Goal: Navigation & Orientation: Find specific page/section

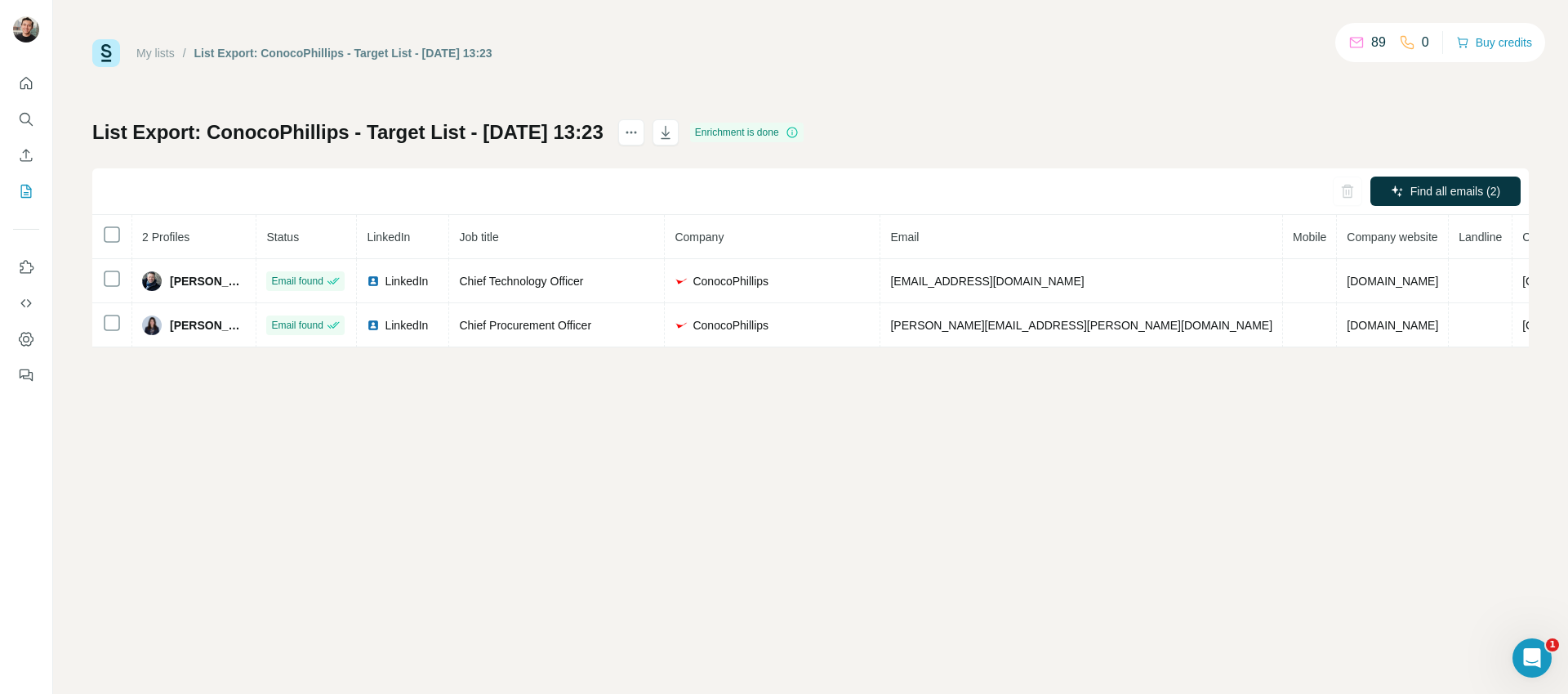
click at [984, 78] on div "My lists / List Export: ConocoPhillips - Target List - [DATE] 13:23 89 0 Buy cr…" at bounding box center [811, 193] width 1437 height 308
click at [674, 131] on icon "button" at bounding box center [665, 132] width 16 height 16
click at [18, 194] on icon "My lists" at bounding box center [26, 191] width 16 height 16
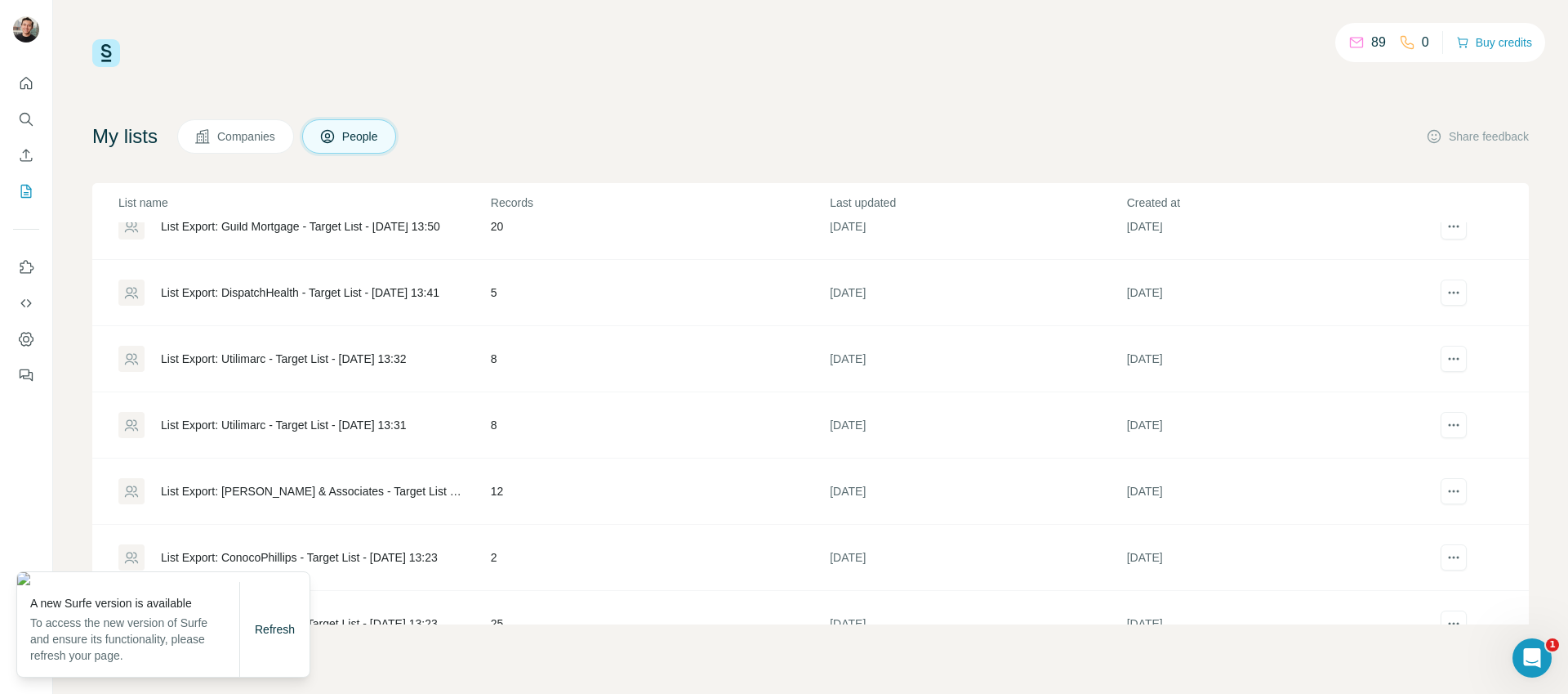
scroll to position [261, 0]
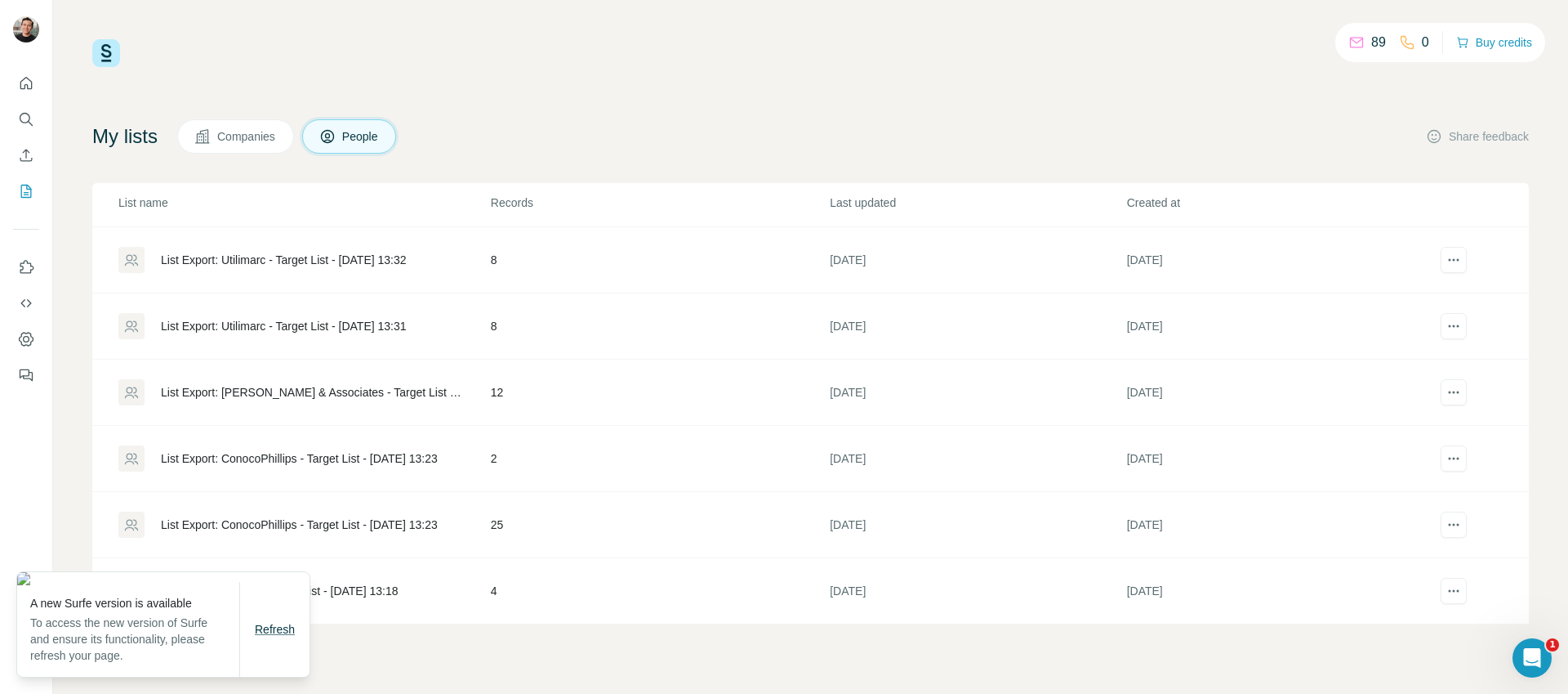
click at [281, 636] on span "Refresh" at bounding box center [274, 629] width 40 height 13
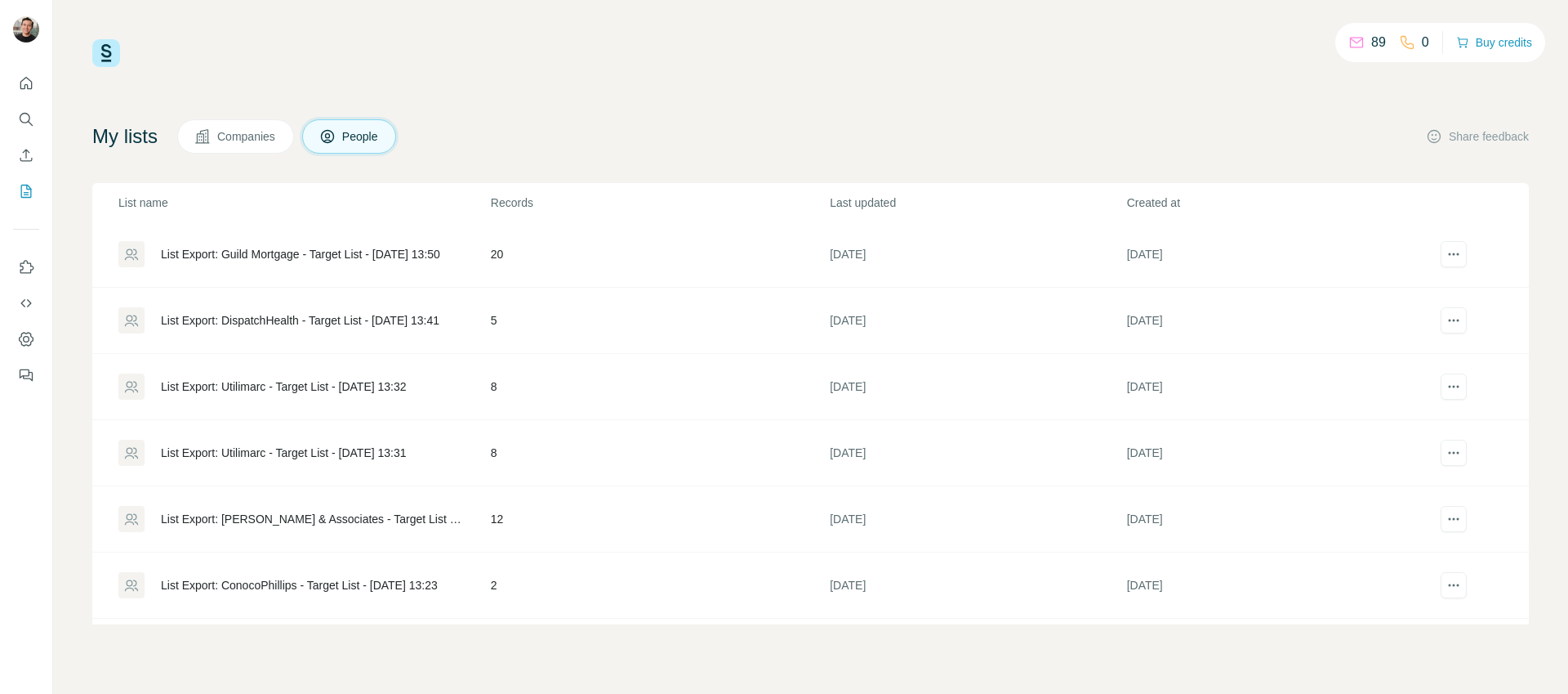
scroll to position [204, 0]
click at [409, 441] on div "List Export: [PERSON_NAME] & Associates - Target List - [DATE] 13:27" at bounding box center [311, 448] width 302 height 16
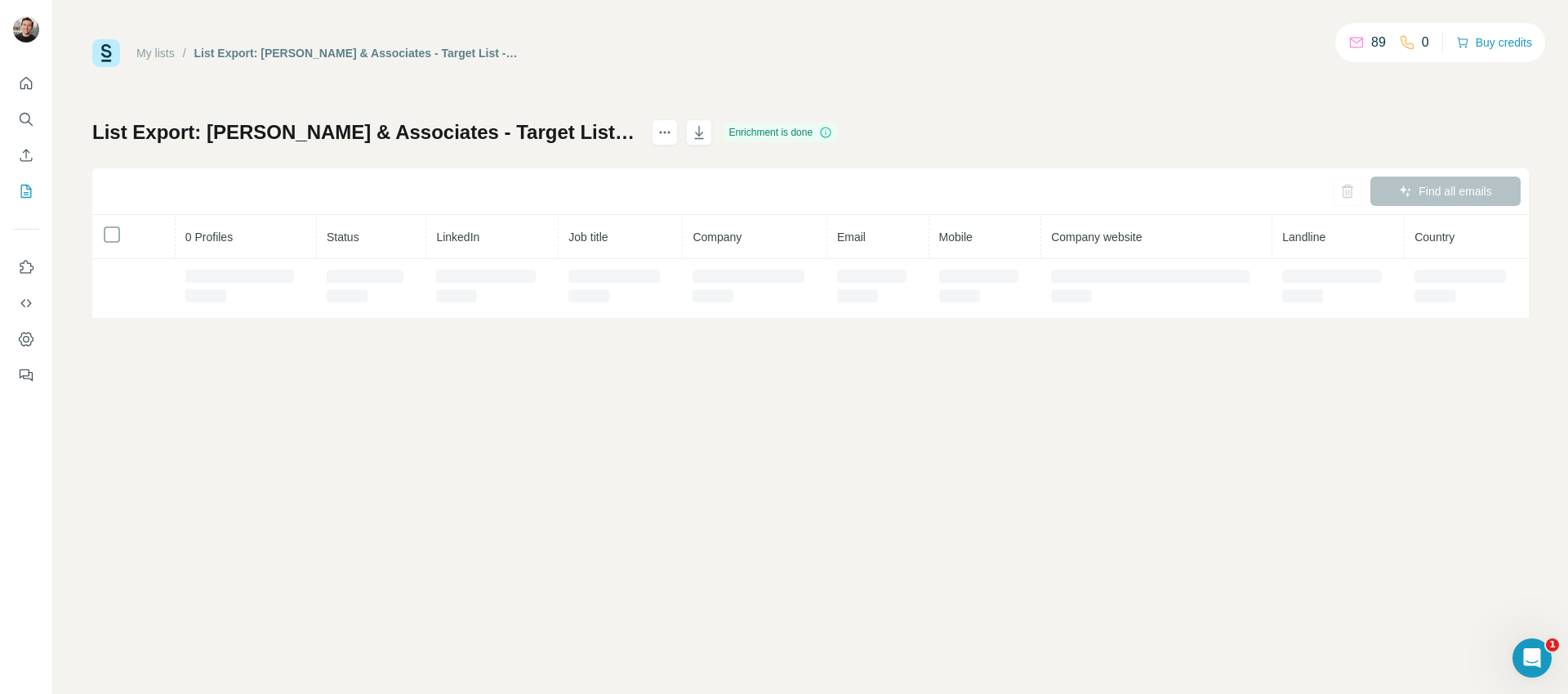
click at [865, 44] on div "My lists / List Export: W. L. Gore & Associates - Target List - 01/10/2025 13:2…" at bounding box center [811, 52] width 1437 height 28
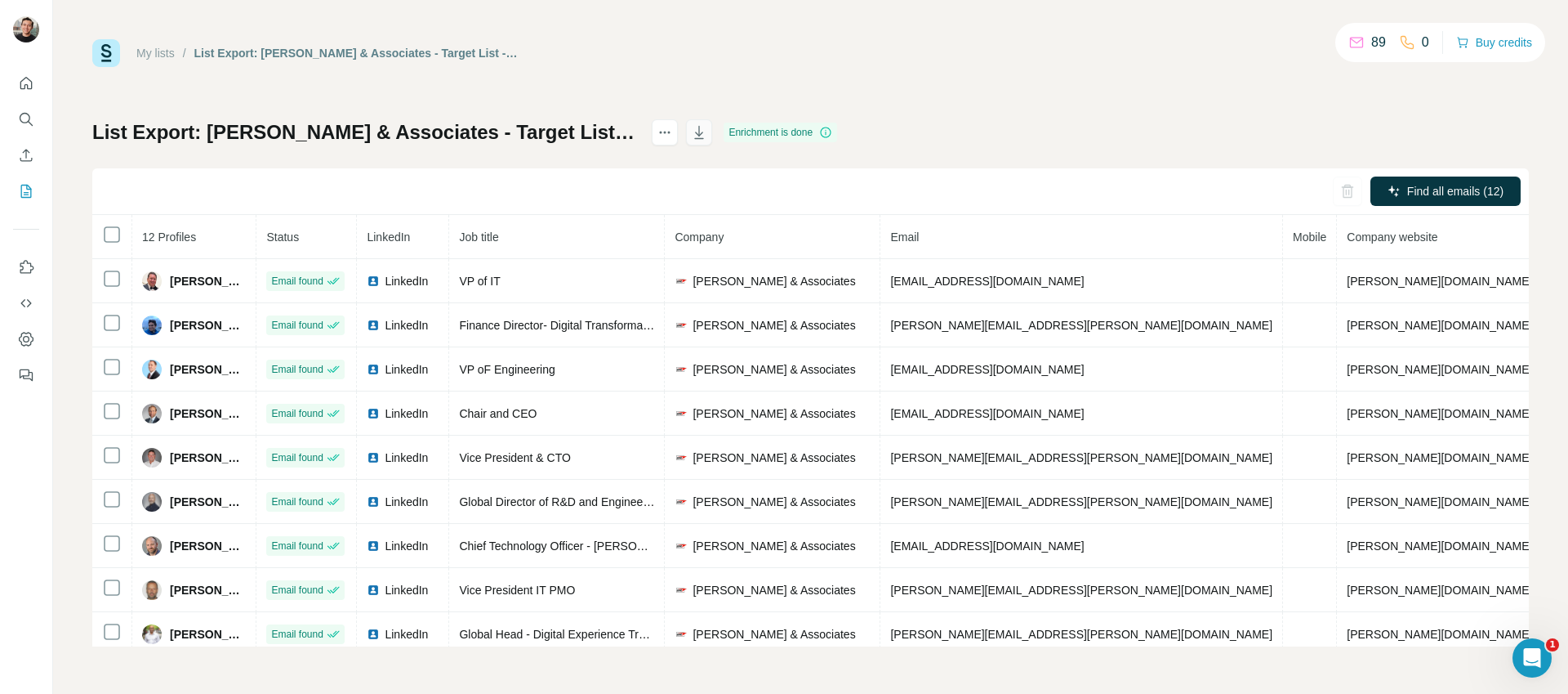
click at [712, 142] on button "button" at bounding box center [699, 131] width 26 height 26
click at [695, 72] on div "My lists / List Export: W. L. Gore & Associates - Target List - 01/10/2025 13:2…" at bounding box center [811, 343] width 1437 height 607
click at [697, 37] on div "My lists / List Export: W. L. Gore & Associates - Target List - 01/10/2025 13:2…" at bounding box center [811, 347] width 1515 height 694
click at [22, 187] on icon "My lists" at bounding box center [26, 191] width 16 height 16
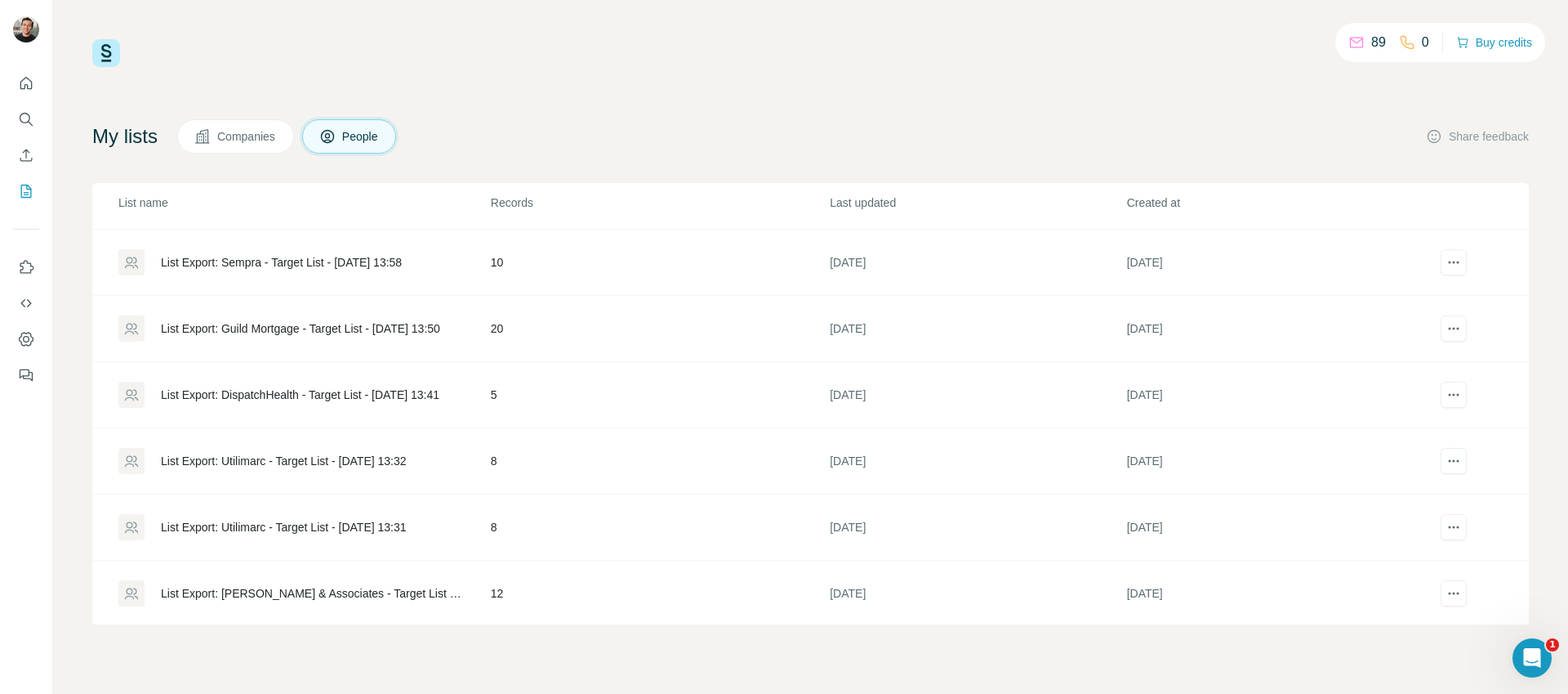
scroll to position [60, 0]
click at [407, 518] on div "List Export: Utilimarc - Target List - [DATE] 13:31" at bounding box center [283, 526] width 246 height 16
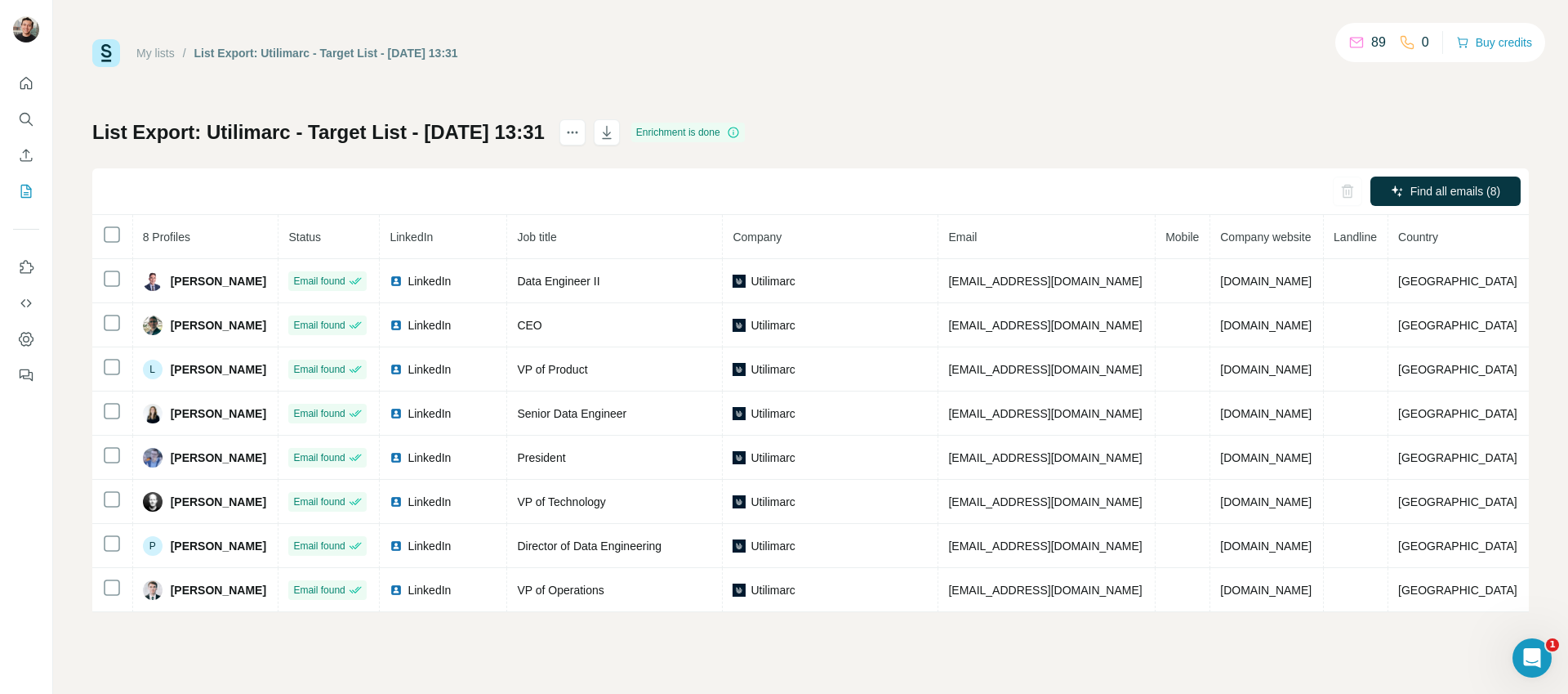
click at [1032, 143] on div "List Export: Utilimarc - Target List - 01/10/2025 13:31 Enrichment is done Find…" at bounding box center [811, 365] width 1437 height 493
click at [611, 135] on icon "button" at bounding box center [607, 134] width 8 height 5
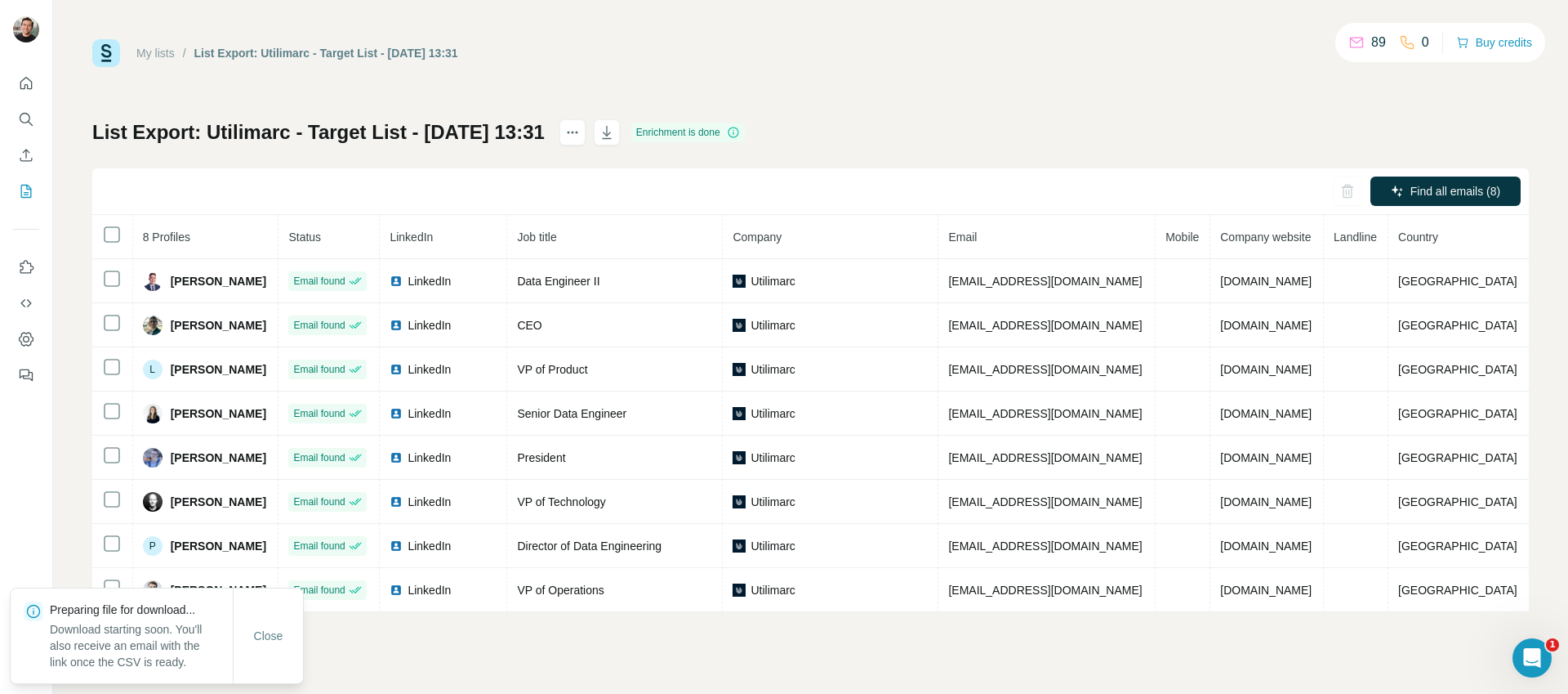
click at [856, 69] on div "My lists / List Export: Utilimarc - Target List - 01/10/2025 13:31 89 0 Buy cre…" at bounding box center [811, 326] width 1437 height 573
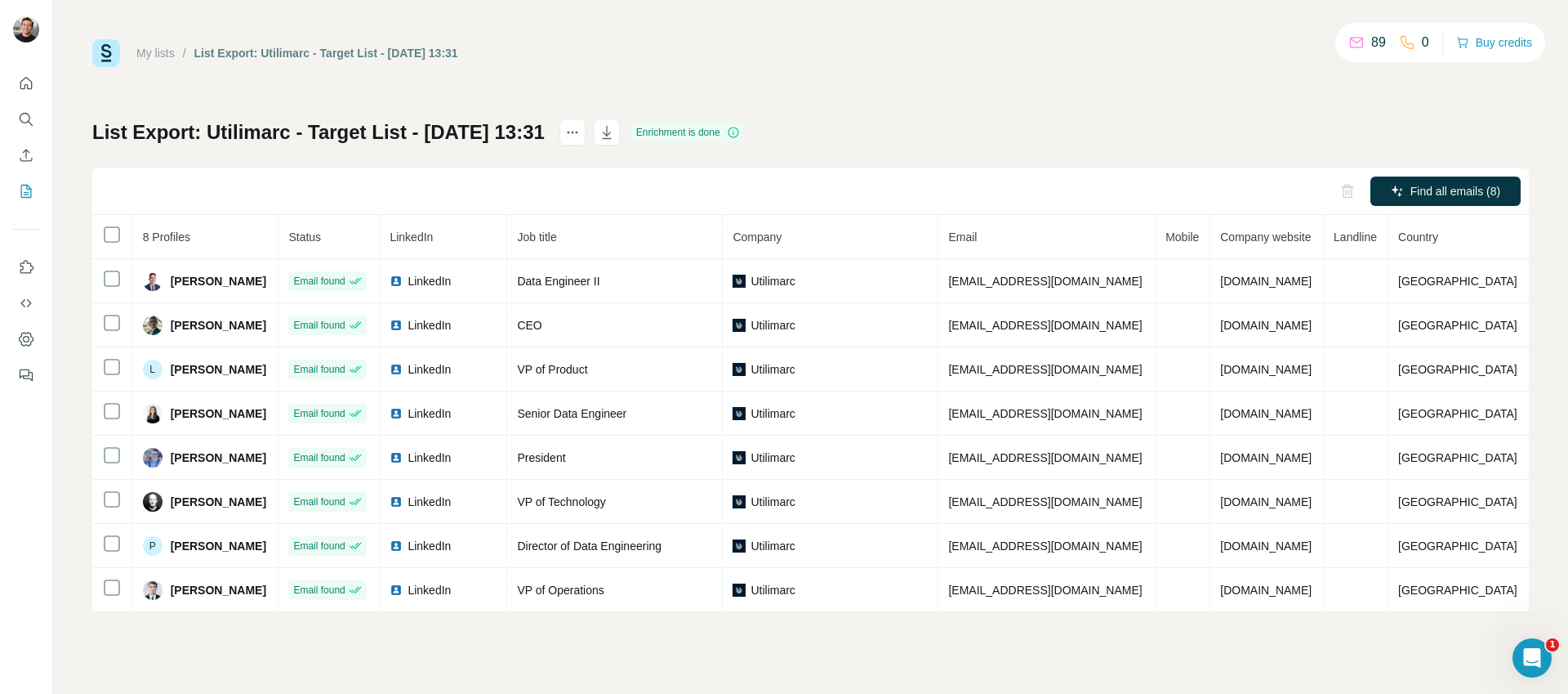
click at [878, 71] on div "My lists / List Export: Utilimarc - Target List - 01/10/2025 13:31 89 0 Buy cre…" at bounding box center [811, 326] width 1437 height 573
drag, startPoint x: 874, startPoint y: 70, endPoint x: 879, endPoint y: 57, distance: 13.9
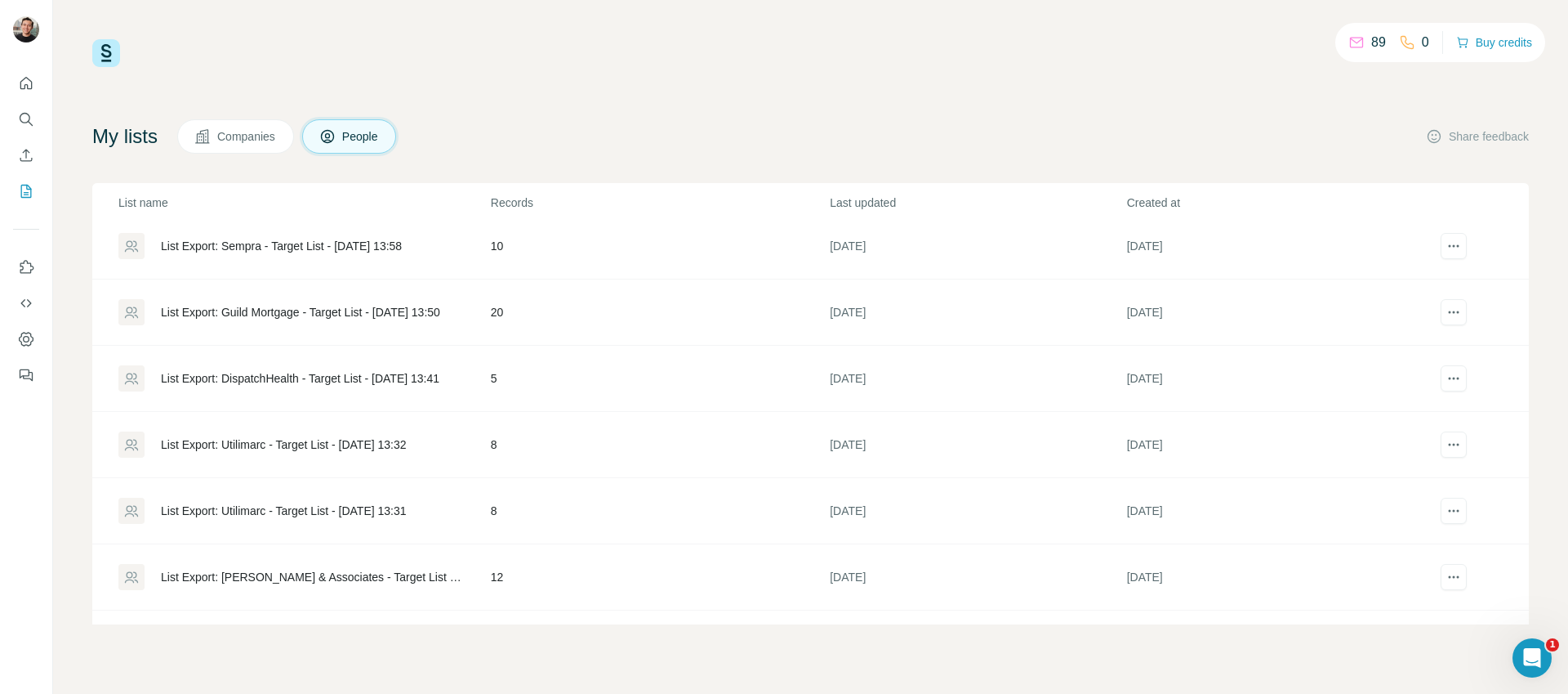
scroll to position [139, 0]
click at [405, 378] on div "List Export: Utilimarc - Target List - [DATE] 13:32" at bounding box center [283, 382] width 246 height 16
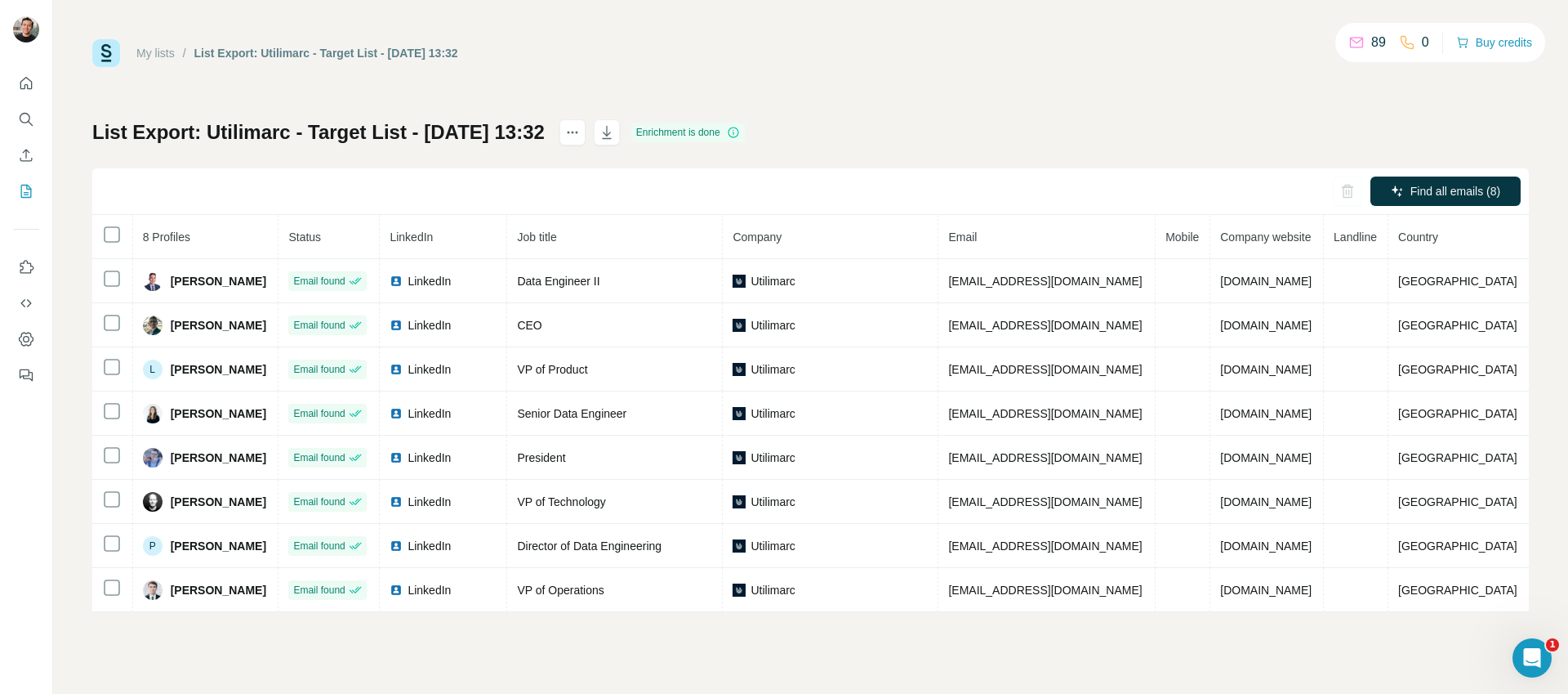
drag, startPoint x: 947, startPoint y: 131, endPoint x: 928, endPoint y: 130, distance: 19.0
click at [946, 131] on div "List Export: Utilimarc - Target List - 01/10/2025 13:32 Enrichment is done Find…" at bounding box center [811, 365] width 1437 height 493
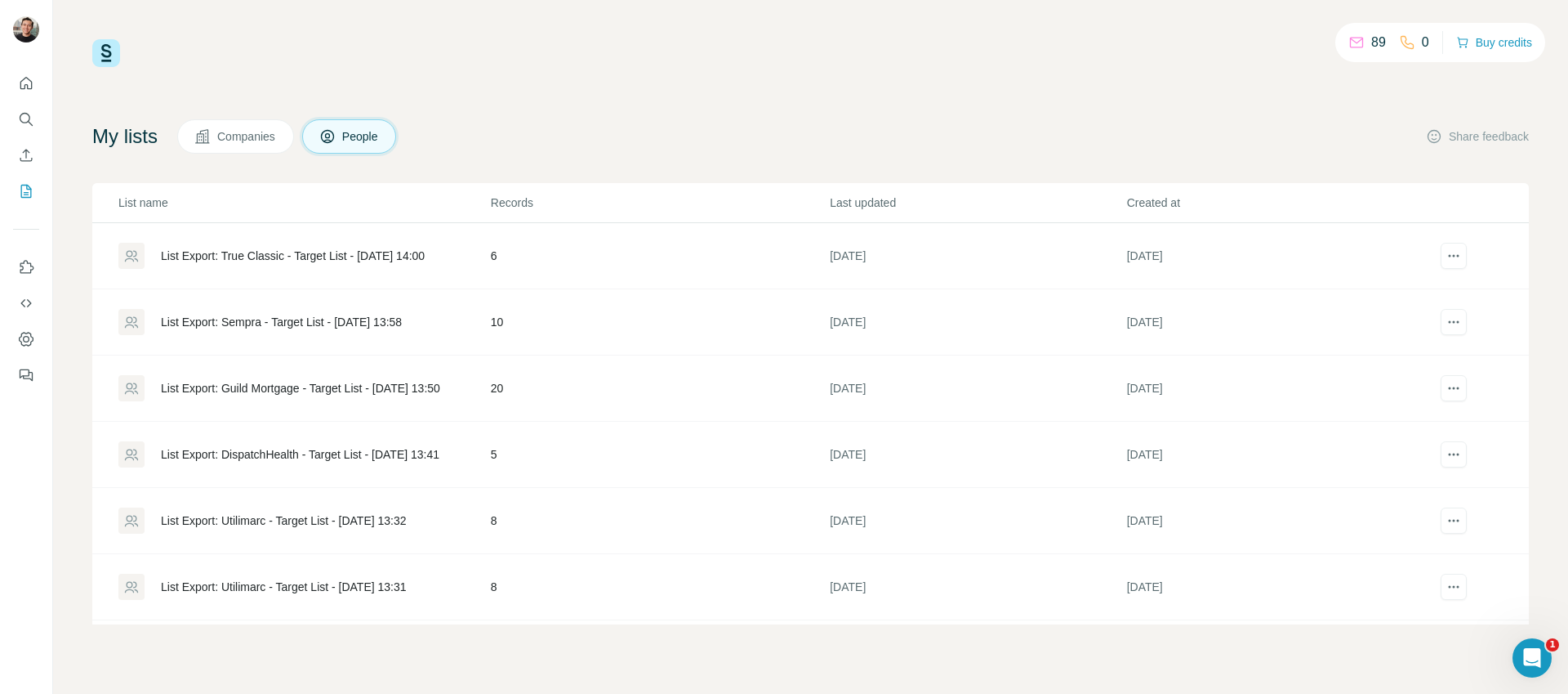
click at [355, 579] on div "List Export: Utilimarc - Target List - [DATE] 13:31" at bounding box center [283, 587] width 246 height 16
click at [404, 507] on td "List Export: Utilimarc - Target List - [DATE] 13:32" at bounding box center [291, 521] width 398 height 67
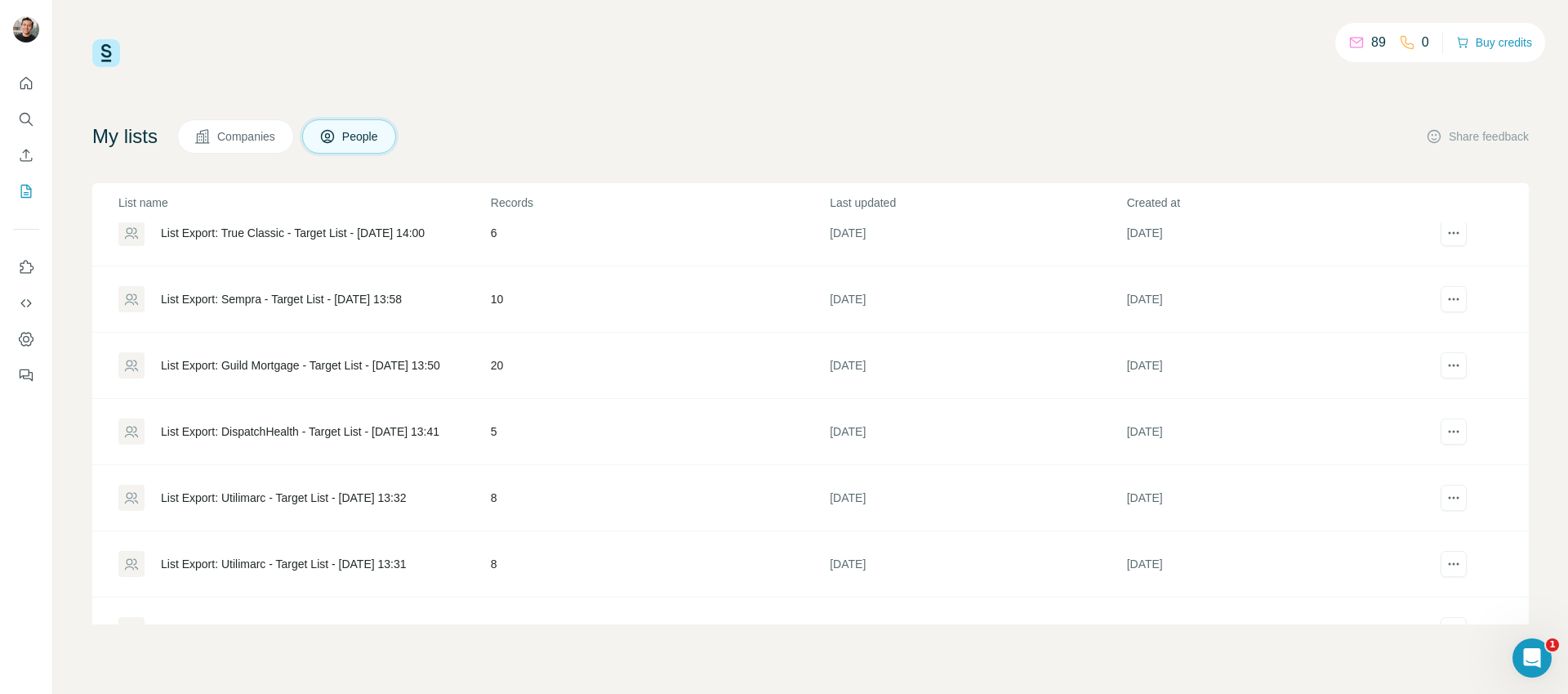
scroll to position [24, 0]
click at [543, 102] on div "89 0 Buy credits My lists Companies People Share feedback List name Records Las…" at bounding box center [811, 331] width 1437 height 585
click at [389, 433] on div "List Export: DispatchHealth - Target List - [DATE] 13:41" at bounding box center [300, 430] width 278 height 16
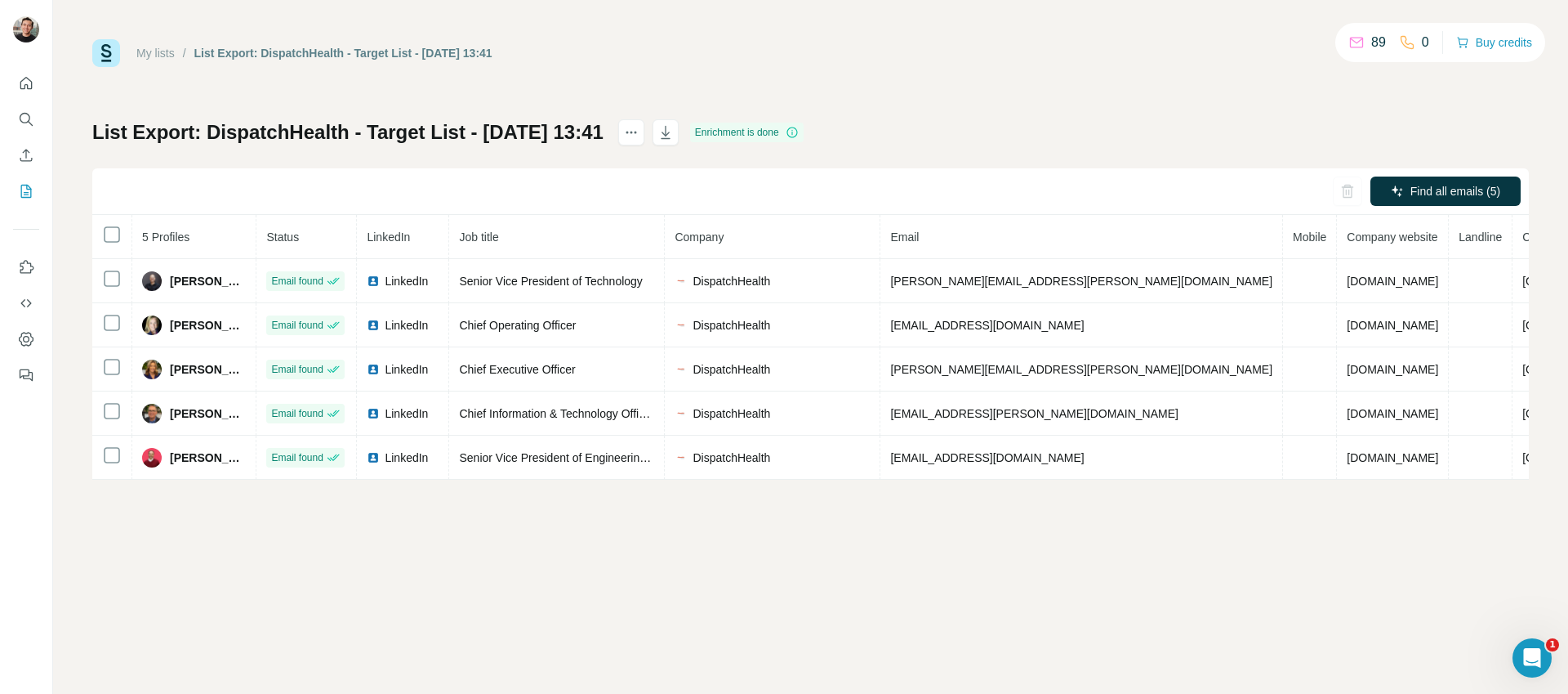
click at [734, 172] on div "Find all emails (5)" at bounding box center [811, 192] width 1437 height 46
click at [674, 130] on icon "button" at bounding box center [665, 132] width 16 height 16
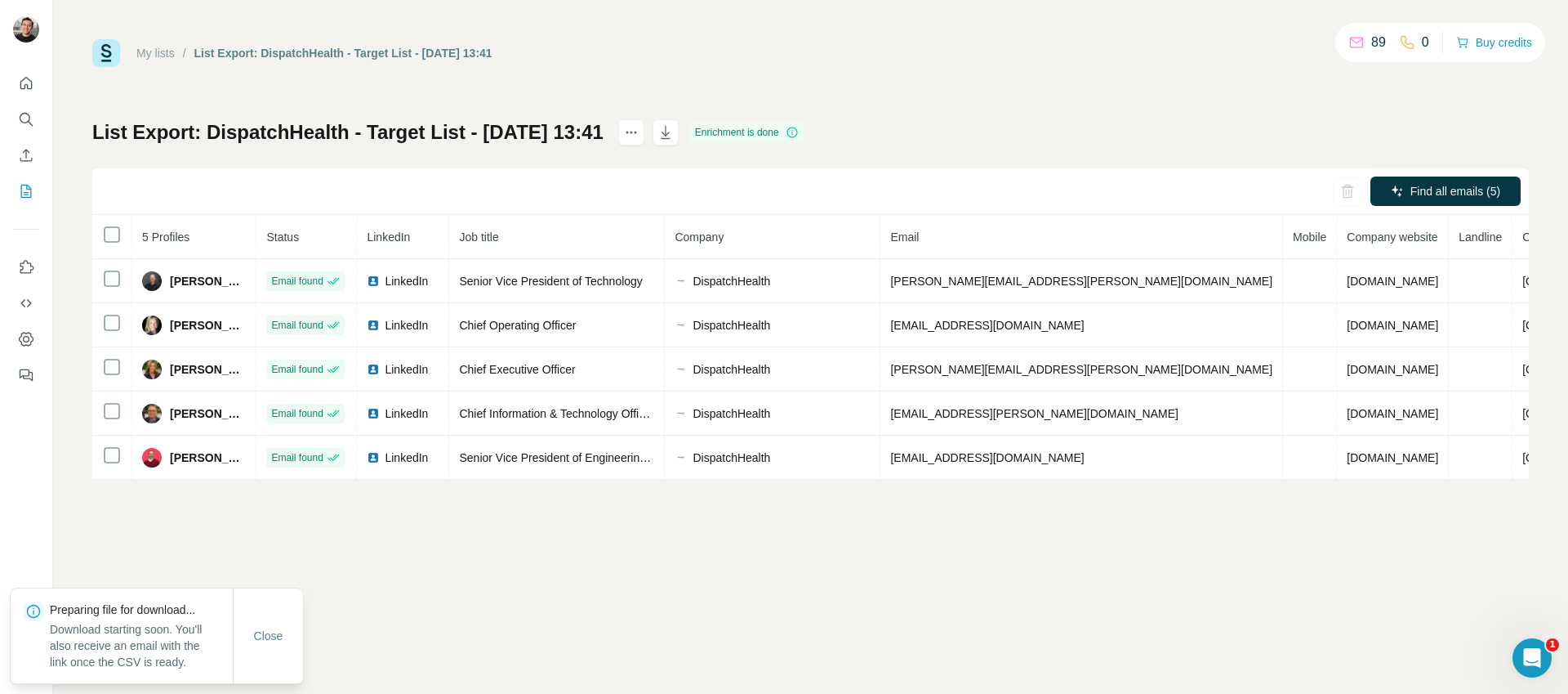
click at [956, 99] on div "My lists / List Export: DispatchHealth - Target List - 01/10/2025 13:41 89 0 Bu…" at bounding box center [811, 259] width 1437 height 440
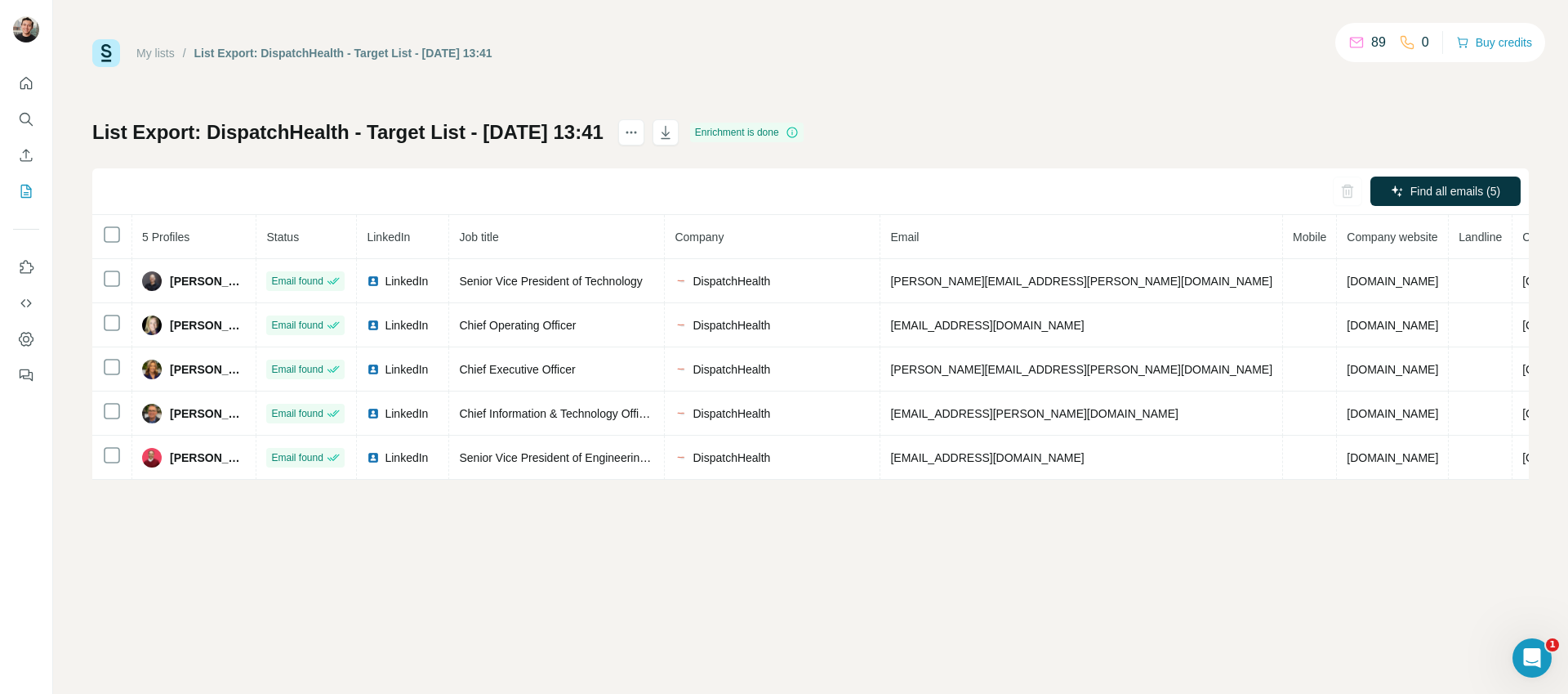
drag, startPoint x: 864, startPoint y: 28, endPoint x: 376, endPoint y: 117, distance: 496.0
click at [863, 29] on div "My lists / List Export: DispatchHealth - Target List - 01/10/2025 13:41 89 0 Bu…" at bounding box center [811, 347] width 1515 height 694
click at [26, 189] on icon "My lists" at bounding box center [27, 190] width 8 height 11
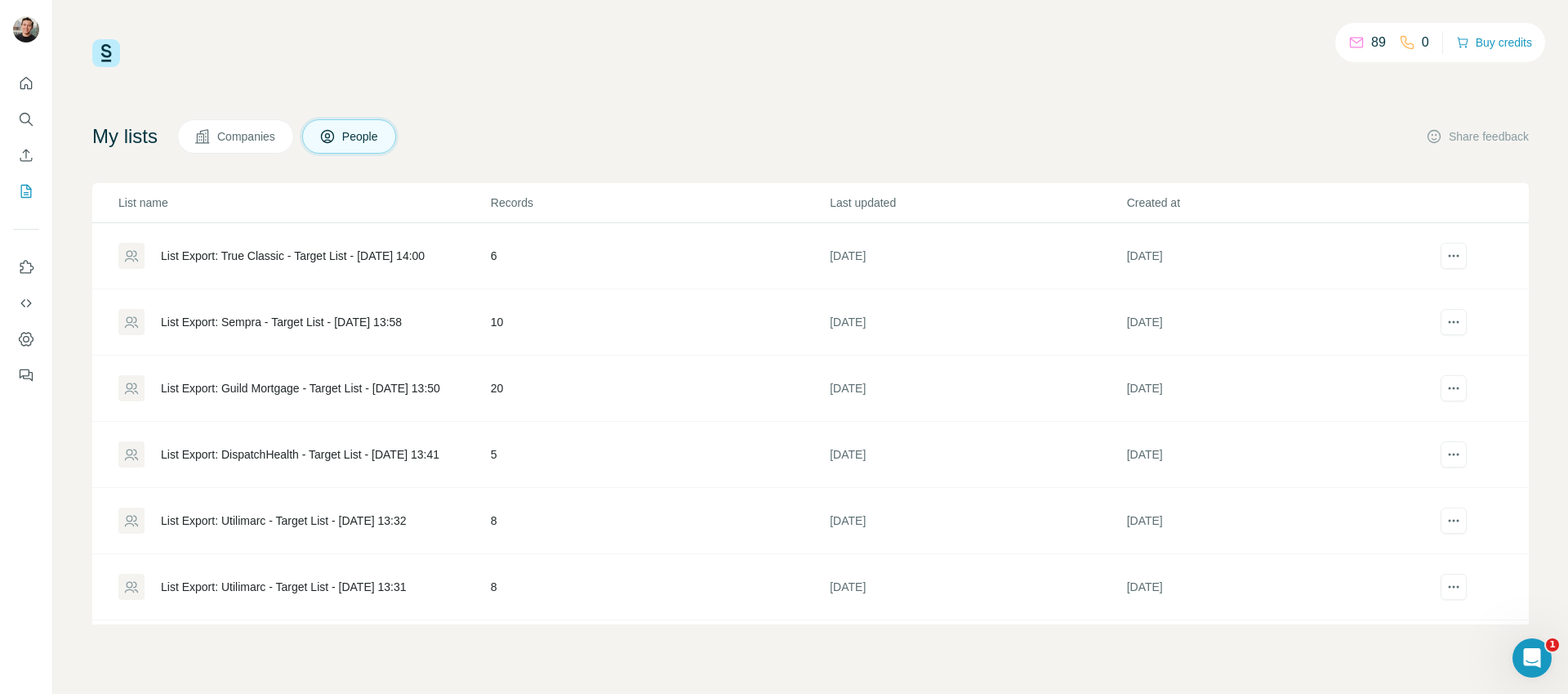
click at [821, 115] on div "89 0 Buy credits My lists Companies People Share feedback List name Records Las…" at bounding box center [811, 331] width 1437 height 585
click at [396, 387] on div "List Export: Guild Mortgage - Target List - [DATE] 13:50" at bounding box center [300, 388] width 279 height 16
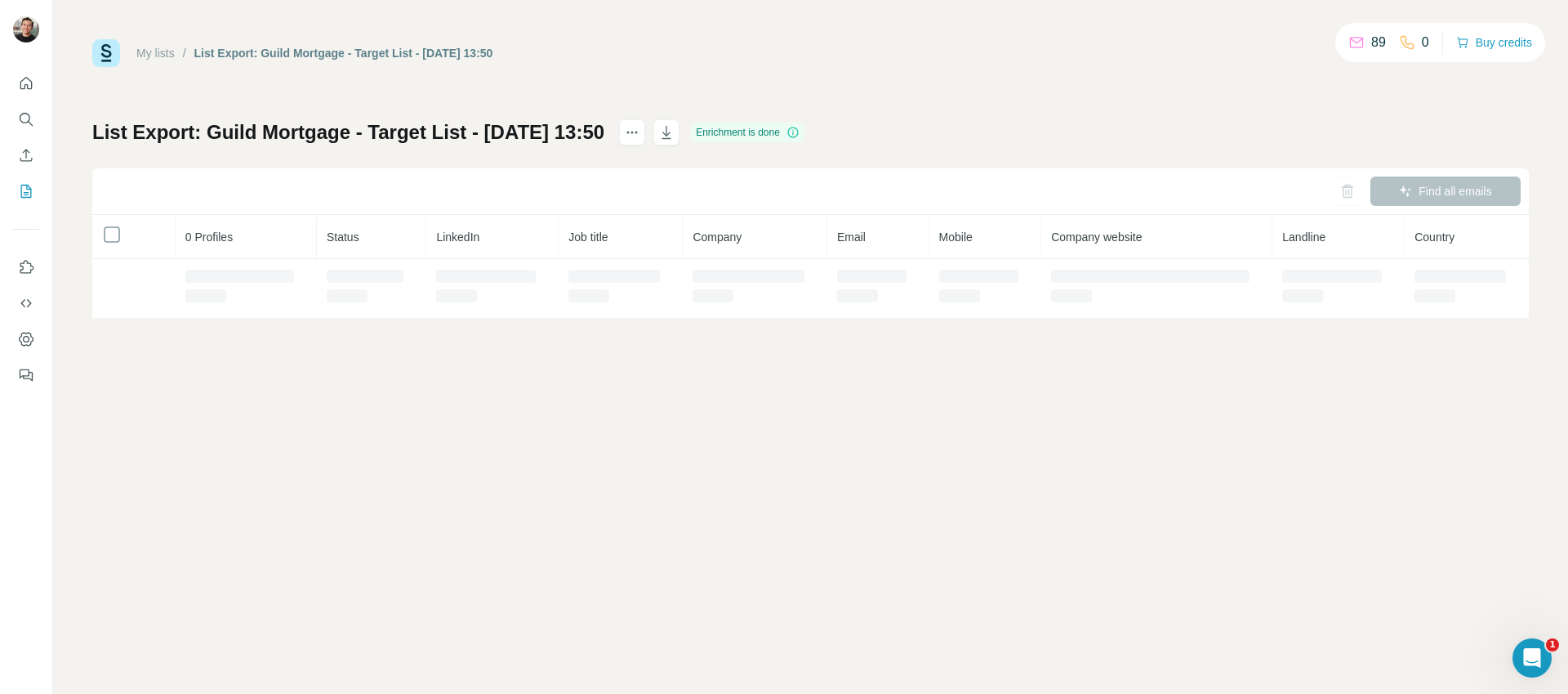
click at [986, 49] on div "My lists / List Export: Guild Mortgage - Target List - 01/10/2025 13:50 89 0 Bu…" at bounding box center [811, 52] width 1437 height 28
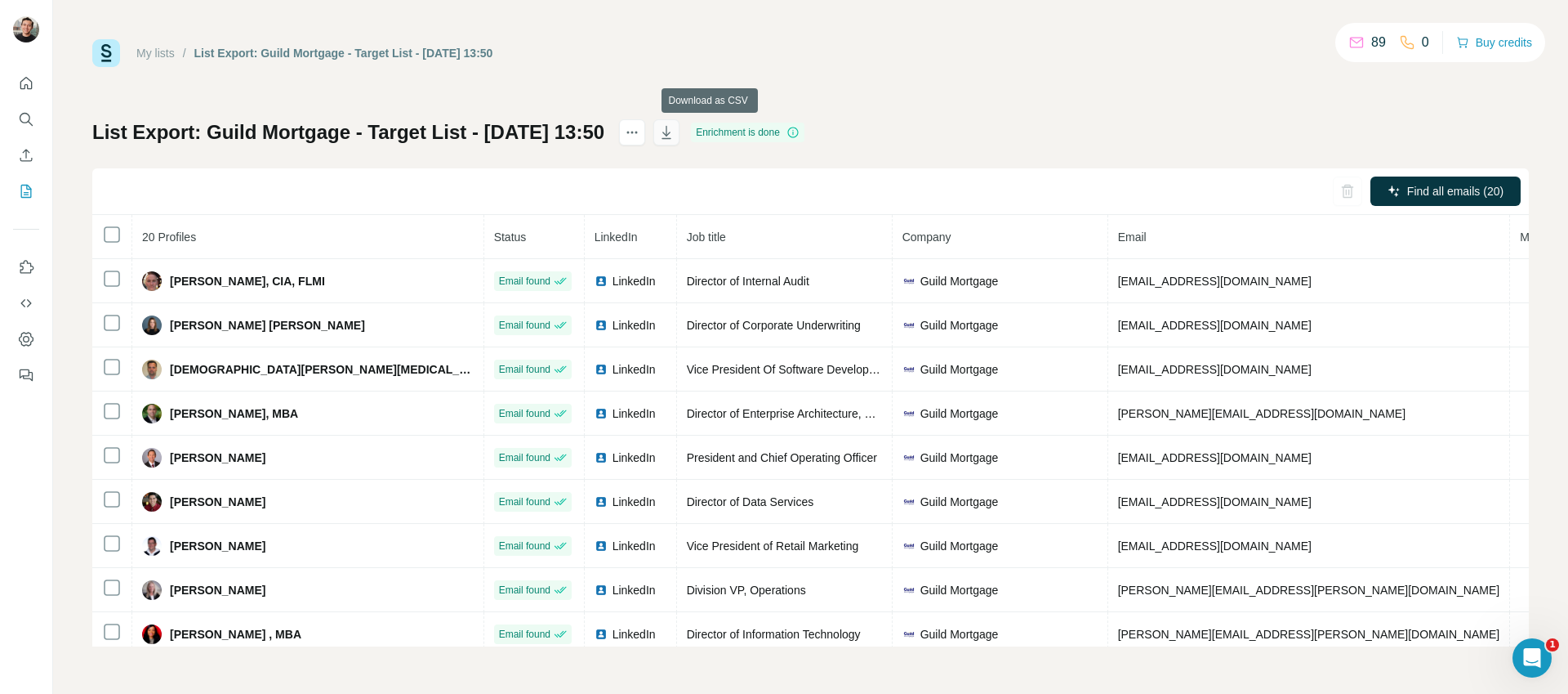
click at [675, 131] on icon "button" at bounding box center [666, 132] width 16 height 16
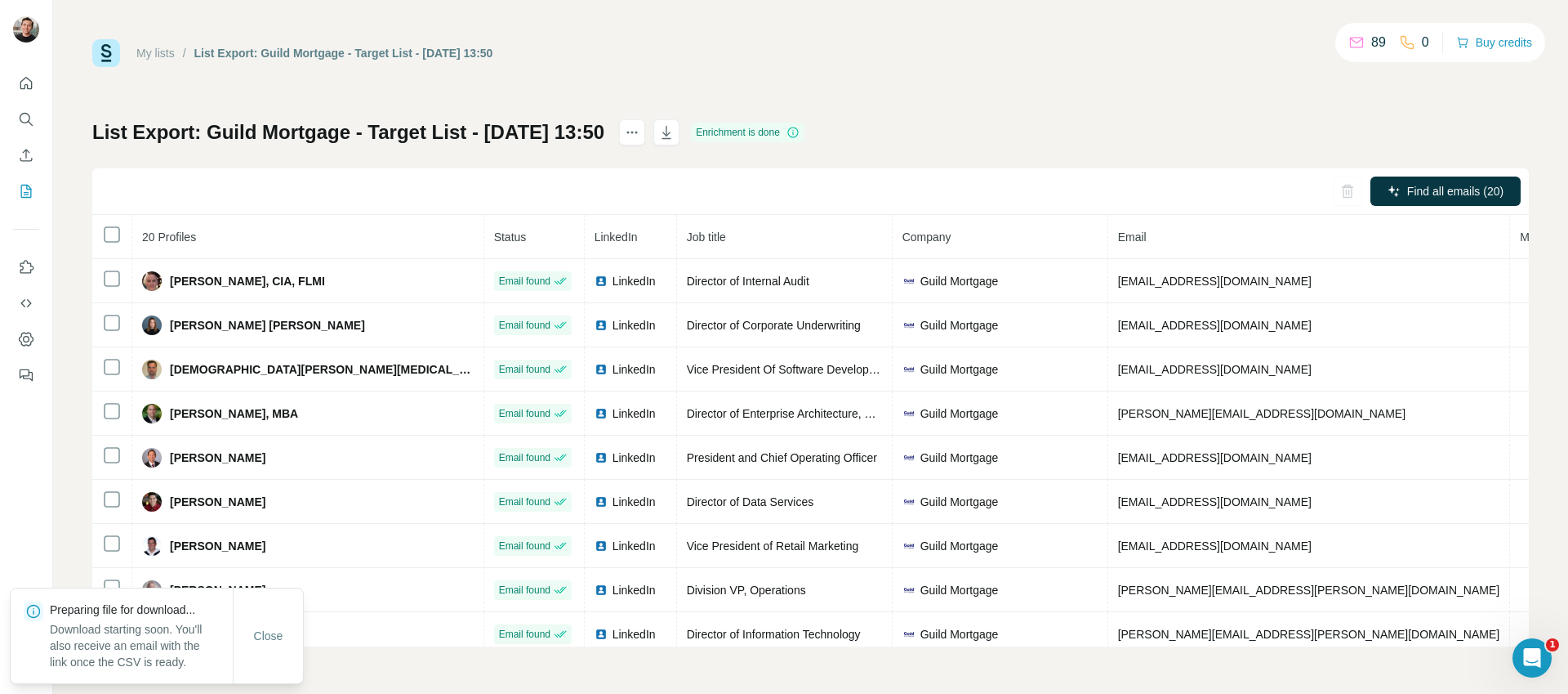
click at [1064, 79] on div "My lists / List Export: Guild Mortgage - Target List - 01/10/2025 13:50 89 0 Bu…" at bounding box center [811, 343] width 1437 height 607
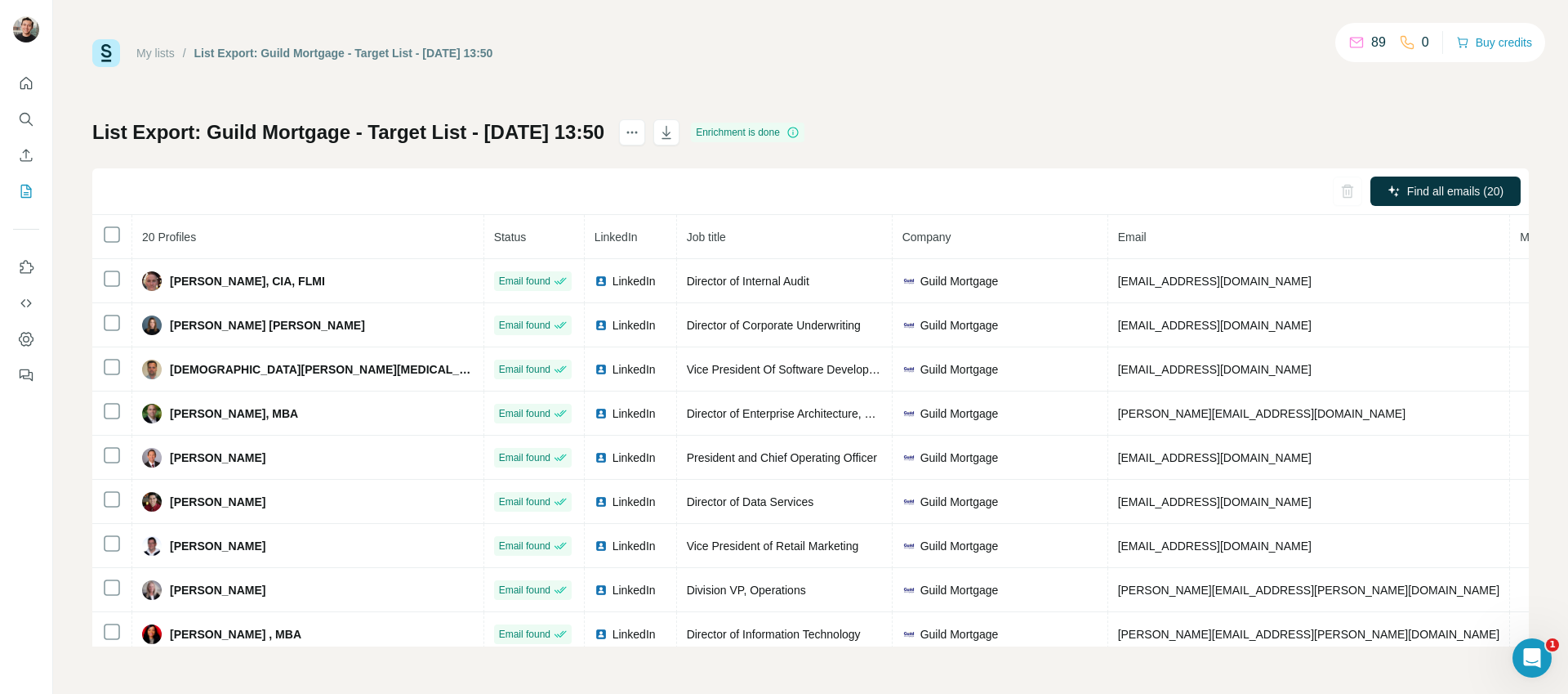
click at [959, 67] on div "My lists / List Export: Guild Mortgage - Target List - 01/10/2025 13:50 89 0 Bu…" at bounding box center [811, 343] width 1437 height 607
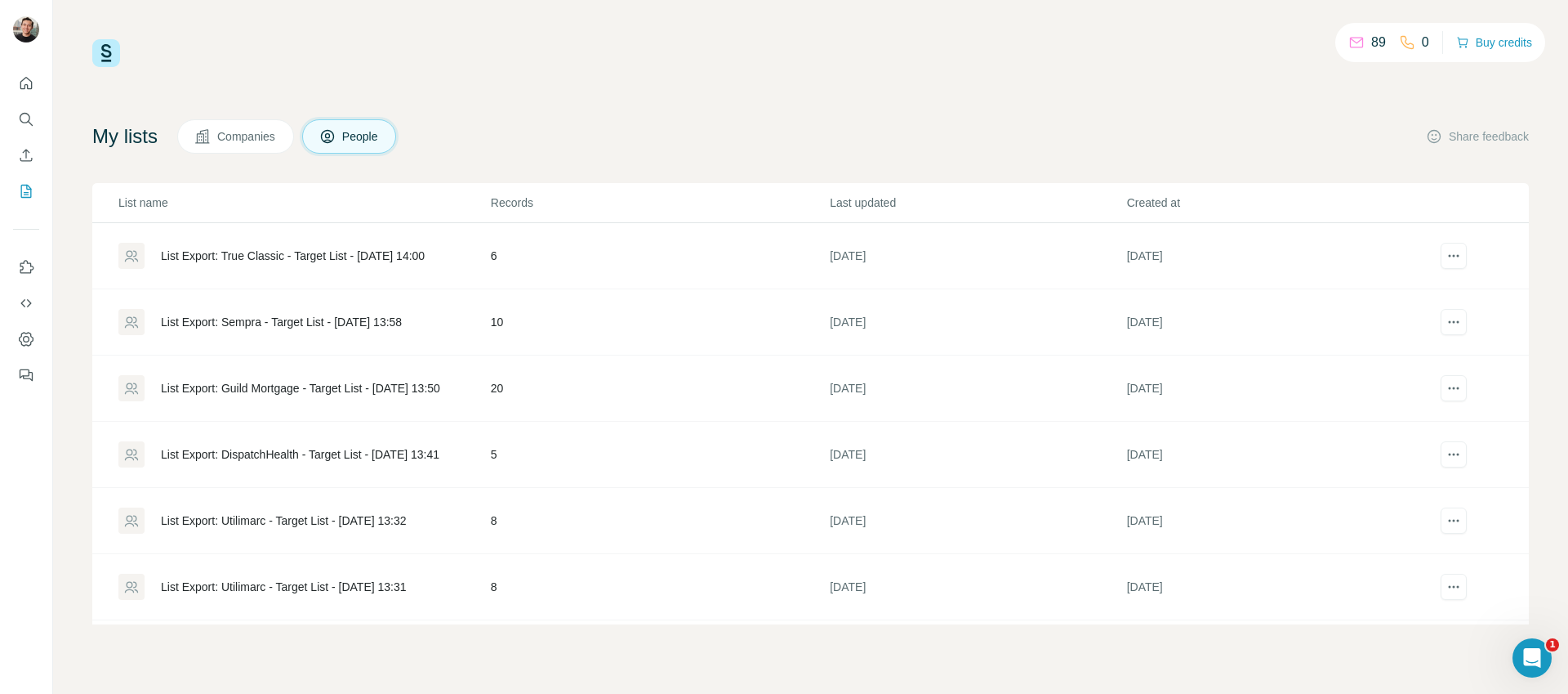
click at [346, 312] on div "List Export: Sempra - Target List - [DATE] 13:58" at bounding box center [304, 321] width 371 height 26
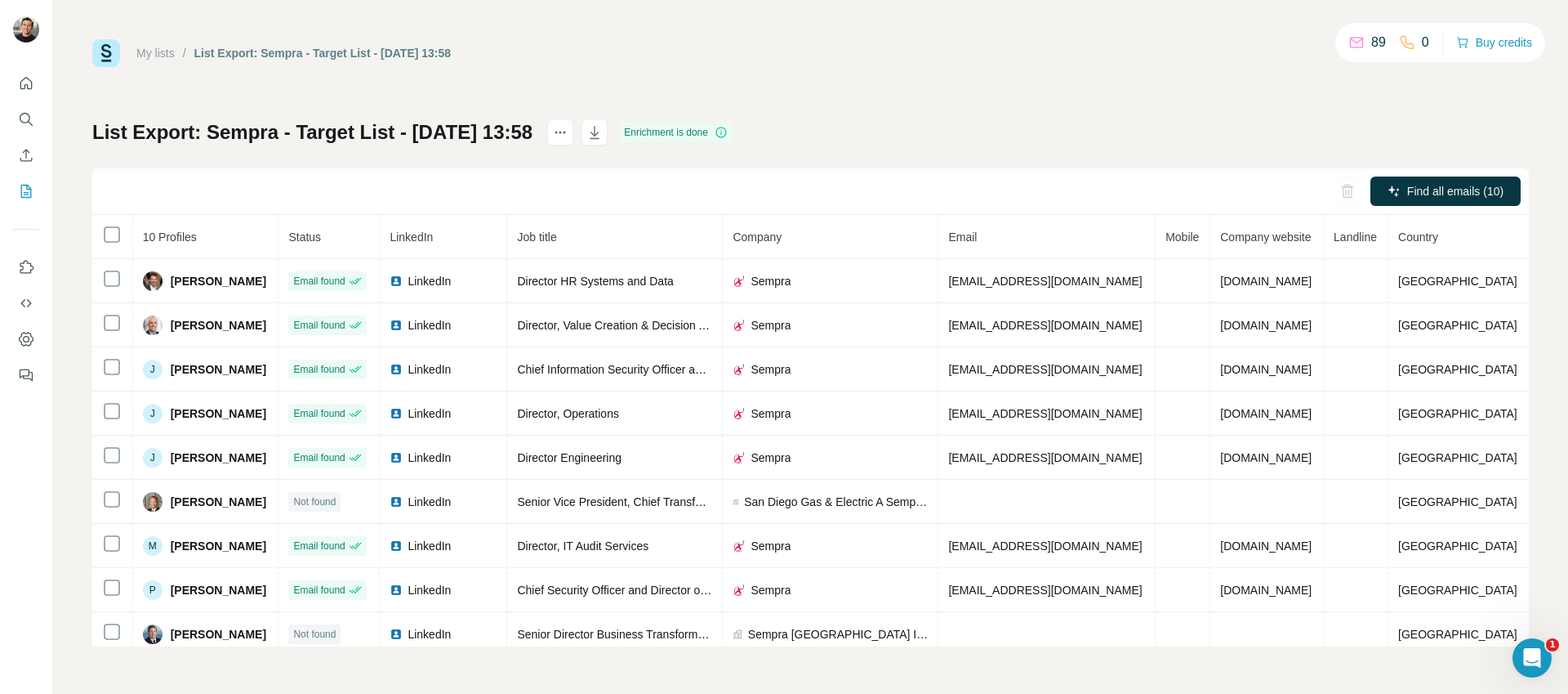
click at [1018, 140] on div "List Export: Sempra - Target List - 01/10/2025 13:58 Enrichment is done Find al…" at bounding box center [811, 382] width 1437 height 527
click at [980, 131] on div "List Export: Sempra - Target List - 01/10/2025 13:58 Enrichment is done Find al…" at bounding box center [811, 382] width 1437 height 527
click at [603, 136] on icon "button" at bounding box center [594, 132] width 16 height 16
click at [955, 54] on div "My lists / List Export: Sempra - Target List - 01/10/2025 13:58 89 0 Buy credits" at bounding box center [811, 52] width 1437 height 28
drag, startPoint x: 963, startPoint y: 57, endPoint x: 948, endPoint y: 35, distance: 26.6
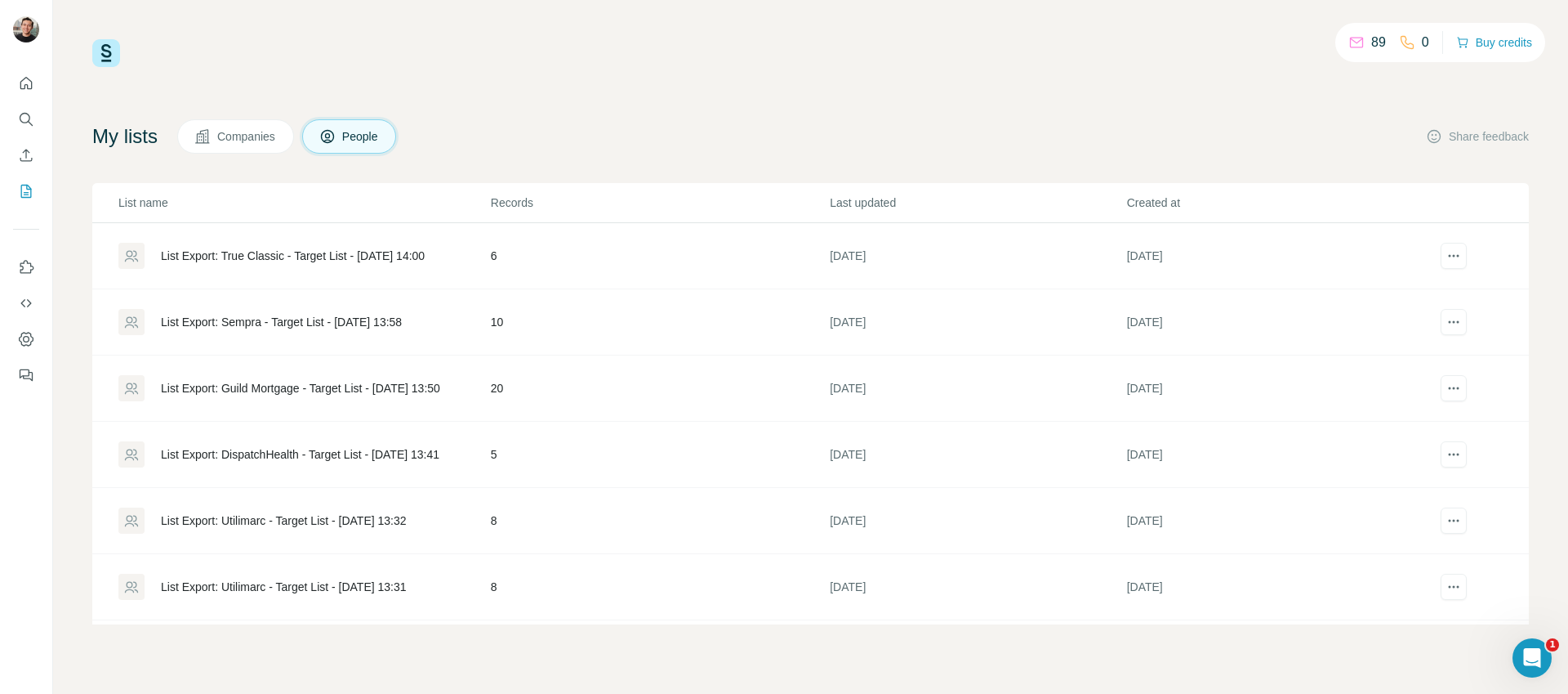
click at [352, 262] on div "List Export: True Classic - Target List - [DATE] 14:00" at bounding box center [292, 256] width 263 height 16
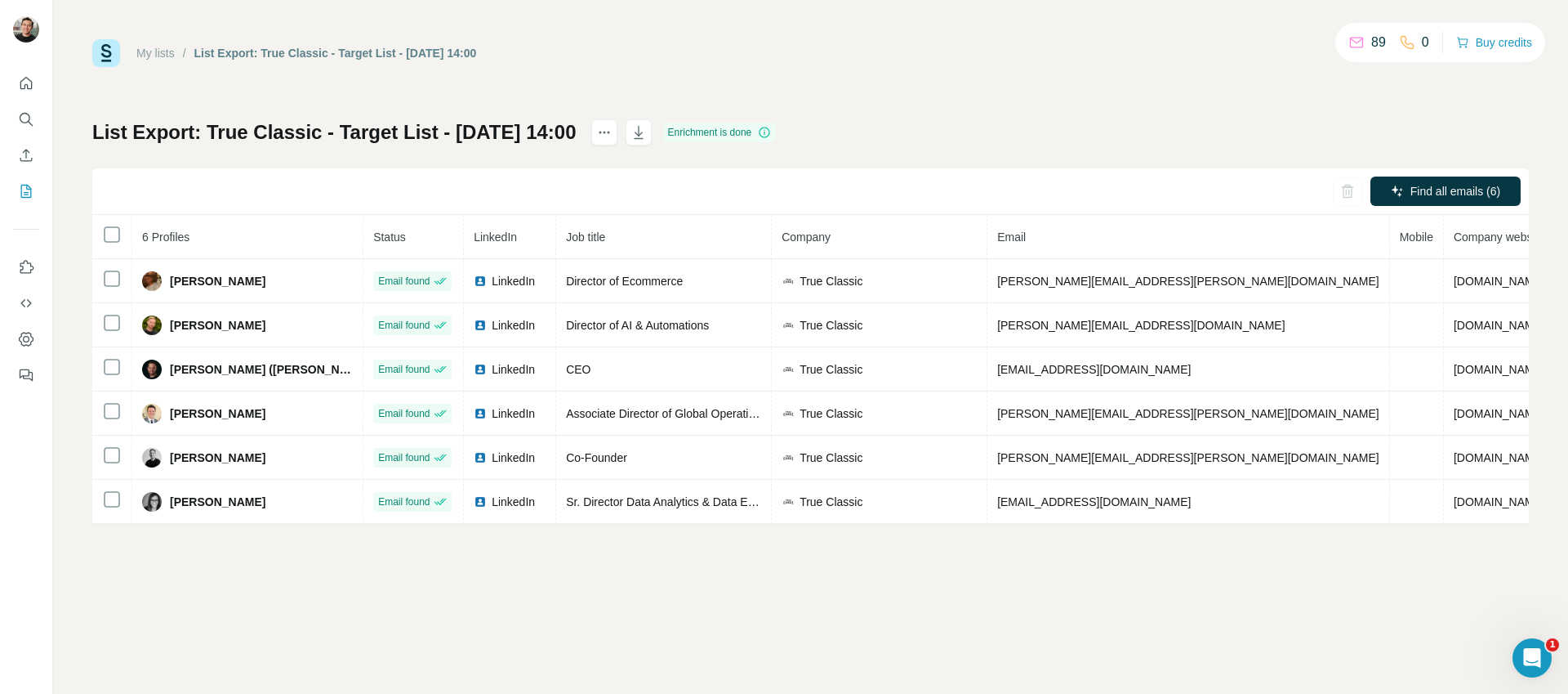
click at [1026, 90] on div "My lists / List Export: True Classic - Target List - 01/10/2025 14:00 89 0 Buy …" at bounding box center [811, 281] width 1437 height 485
click at [647, 131] on icon "button" at bounding box center [639, 132] width 16 height 16
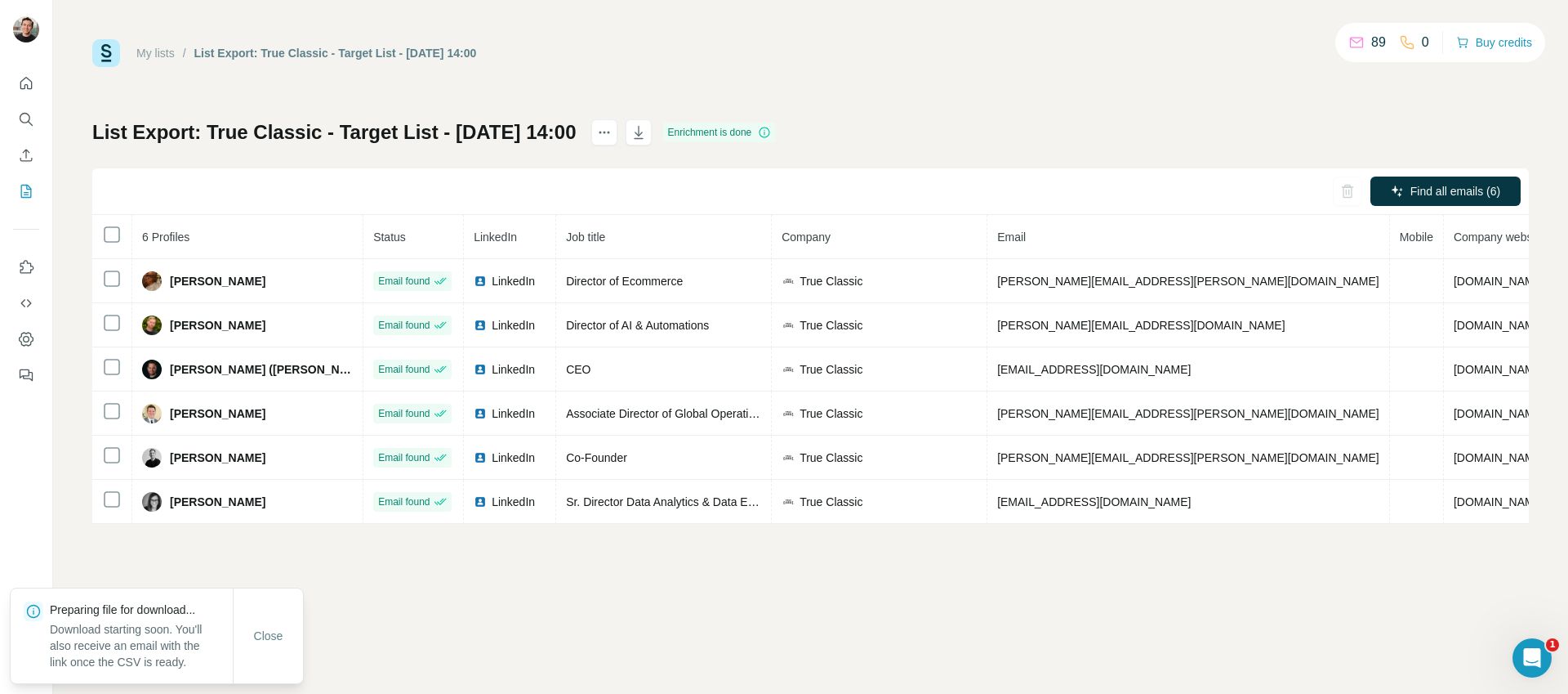
click at [931, 137] on div "List Export: True Classic - Target List - 01/10/2025 14:00 Enrichment is done F…" at bounding box center [811, 321] width 1437 height 405
